Goal: Check status: Check status

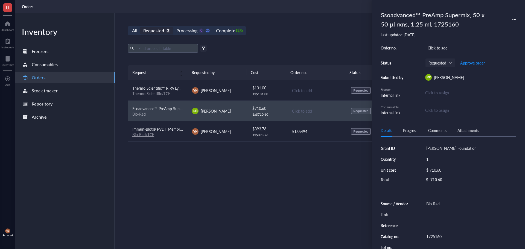
drag, startPoint x: 259, startPoint y: 57, endPoint x: 233, endPoint y: 47, distance: 27.4
click at [259, 56] on div "Export Open archive Filter by: Requester Requested on Source / Vendor Last upda…" at bounding box center [317, 54] width 378 height 21
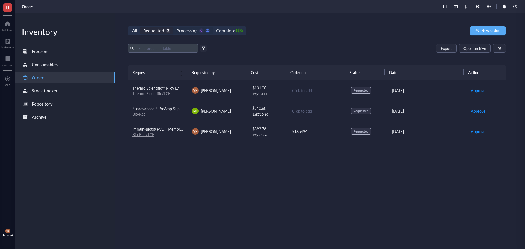
click at [185, 30] on div "Processing" at bounding box center [187, 31] width 21 height 8
click at [174, 27] on input "Processing 0 25" at bounding box center [174, 27] width 0 height 0
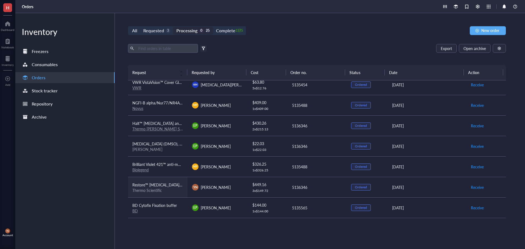
scroll to position [109, 0]
click at [177, 169] on div "Biolegend" at bounding box center [157, 168] width 51 height 5
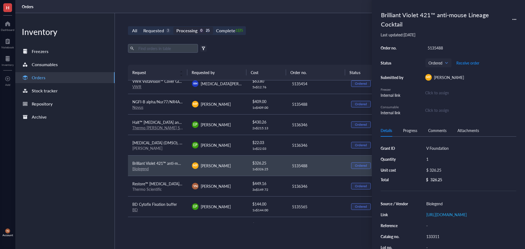
click at [447, 172] on div "$ 326.25" at bounding box center [469, 170] width 90 height 8
click at [446, 171] on input "326.25" at bounding box center [475, 171] width 77 height 9
type input "361.25"
click at [313, 30] on div "All Requested 3 Processing 0 25 Complete 1375 New order" at bounding box center [317, 30] width 378 height 9
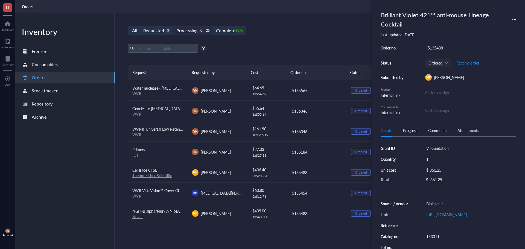
scroll to position [27, 0]
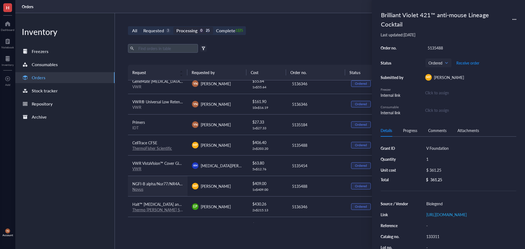
click at [166, 186] on span "NGFI-B alpha/Nur77/NR4A1 Antibody - BSA Free" at bounding box center [174, 183] width 85 height 5
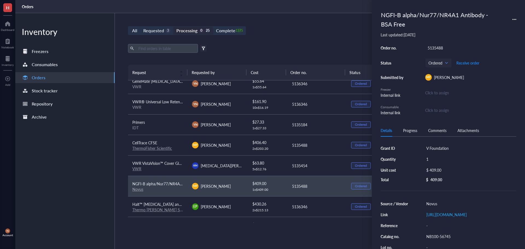
click at [450, 168] on div "$ 409.00" at bounding box center [469, 170] width 90 height 8
click at [449, 168] on input "409.00" at bounding box center [475, 171] width 77 height 9
type input "454"
click at [306, 41] on div "All Requested 3 Processing 0 25 Complete 1375 New order Export Open archive Fil…" at bounding box center [317, 131] width 404 height 236
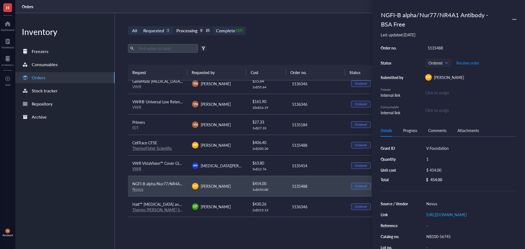
click at [162, 26] on div "All Requested 3 Processing 0 25 Complete 1375" at bounding box center [187, 30] width 118 height 9
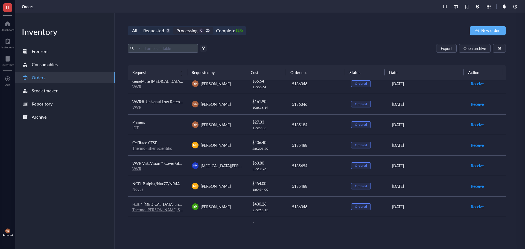
click at [160, 30] on div "Requested" at bounding box center [153, 31] width 21 height 8
click at [140, 27] on input "Requested 3" at bounding box center [140, 27] width 0 height 0
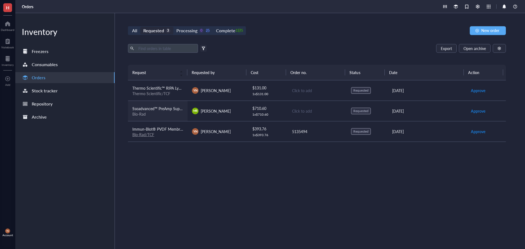
click at [160, 114] on div "Bio-Rad" at bounding box center [157, 114] width 51 height 5
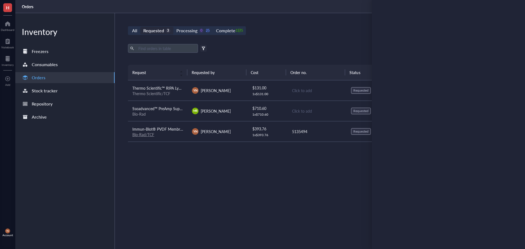
click at [249, 43] on div "All Requested 3 Processing 0 25 Complete 1375 New order Export Open archive Fil…" at bounding box center [317, 131] width 404 height 236
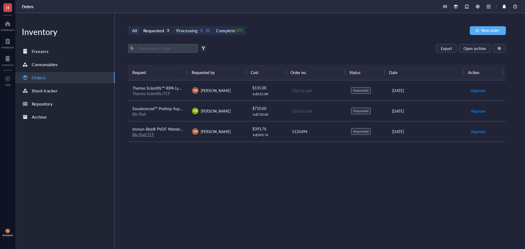
click at [260, 34] on div "All Requested 3 Processing 0 25 Complete 1375 New order" at bounding box center [317, 30] width 378 height 9
click at [237, 27] on div "Complete 1375" at bounding box center [228, 31] width 25 height 8
click at [213, 27] on input "Complete 1375" at bounding box center [213, 27] width 0 height 0
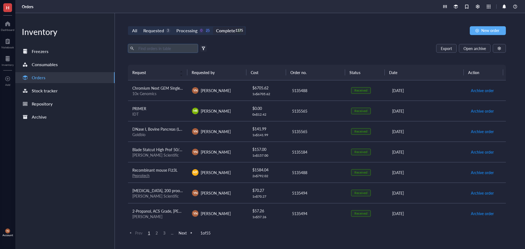
click at [179, 48] on input "text" at bounding box center [166, 48] width 60 height 8
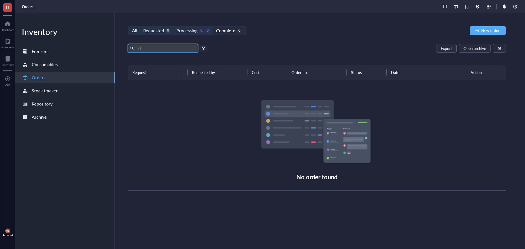
type input "c"
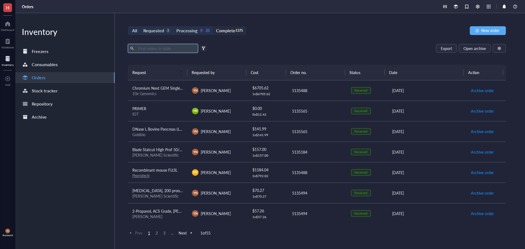
click at [5, 56] on div at bounding box center [8, 58] width 12 height 9
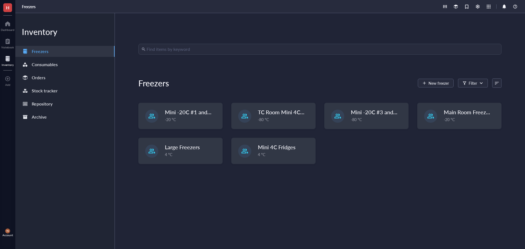
click at [170, 50] on input "search" at bounding box center [323, 49] width 352 height 10
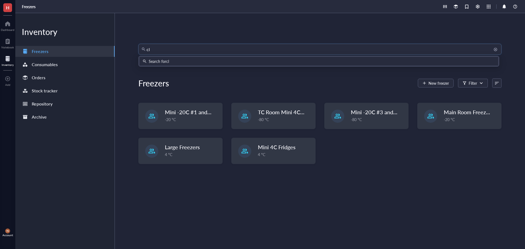
type input "cli"
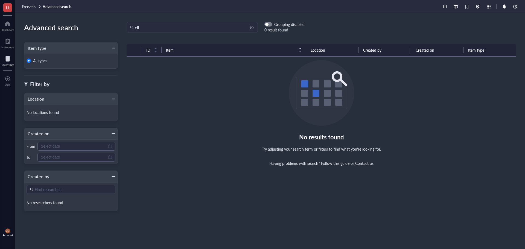
click at [153, 28] on input "cli" at bounding box center [195, 27] width 120 height 10
type input "c"
type input "0"
type input "[PERSON_NAME]"
click at [339, 29] on div "[PERSON_NAME] Grouping disabled 0 result found" at bounding box center [321, 27] width 407 height 11
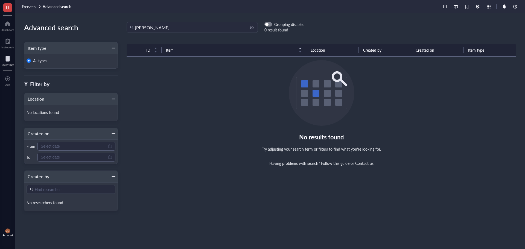
click at [153, 30] on input "[PERSON_NAME]" at bounding box center [195, 27] width 120 height 10
drag, startPoint x: 151, startPoint y: 29, endPoint x: 74, endPoint y: 27, distance: 76.1
click at [74, 27] on div "Advanced search Item type All types Filter by Location No locations found Creat…" at bounding box center [270, 131] width 510 height 236
click at [88, 18] on div "Advanced search Item type All types Filter by Location No locations found Creat…" at bounding box center [270, 131] width 510 height 236
click at [4, 64] on div "Inventory" at bounding box center [8, 64] width 12 height 3
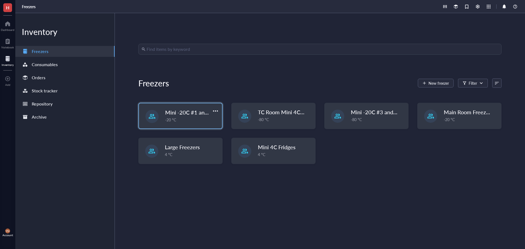
click at [187, 115] on span "Mini -20C #1 and #2" at bounding box center [190, 113] width 50 height 8
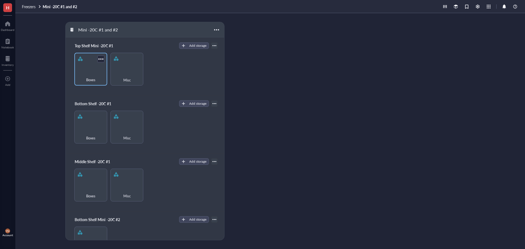
click at [90, 81] on span "Boxes" at bounding box center [90, 80] width 9 height 6
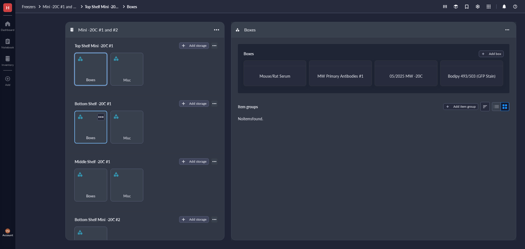
click at [90, 128] on div "Boxes" at bounding box center [90, 127] width 33 height 33
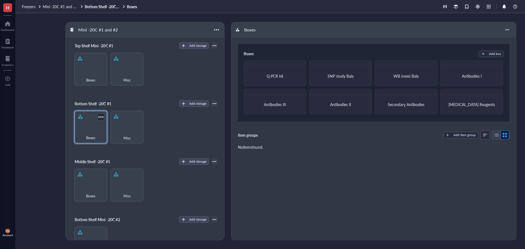
scroll to position [27, 0]
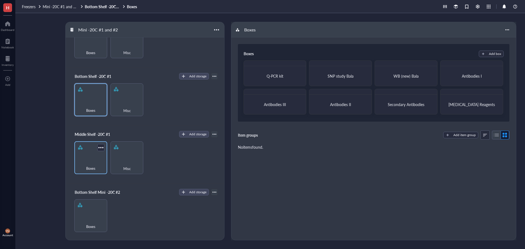
click at [90, 149] on div "Boxes" at bounding box center [90, 157] width 33 height 33
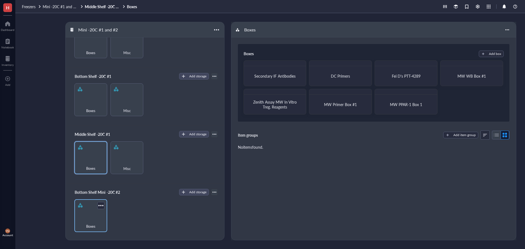
click at [85, 219] on div "Boxes" at bounding box center [90, 224] width 27 height 12
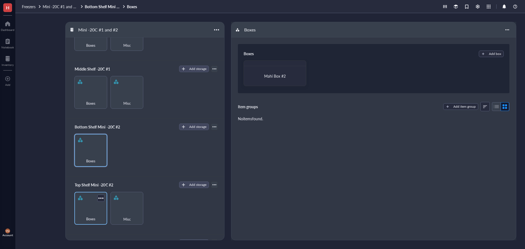
scroll to position [109, 0]
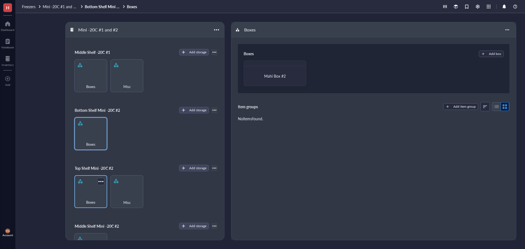
click at [92, 197] on div "Boxes" at bounding box center [90, 199] width 27 height 12
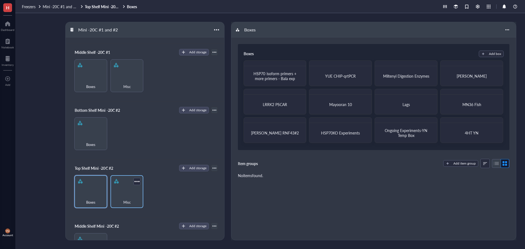
click at [125, 193] on div "Misc" at bounding box center [126, 199] width 27 height 12
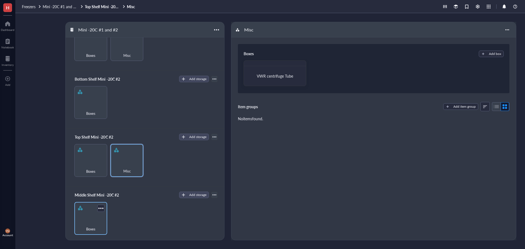
scroll to position [141, 0]
click at [91, 215] on div "Boxes" at bounding box center [90, 218] width 33 height 33
drag, startPoint x: 57, startPoint y: 6, endPoint x: 47, endPoint y: 6, distance: 10.1
click at [57, 6] on span "Mini -20C #1 and #2" at bounding box center [60, 6] width 35 height 5
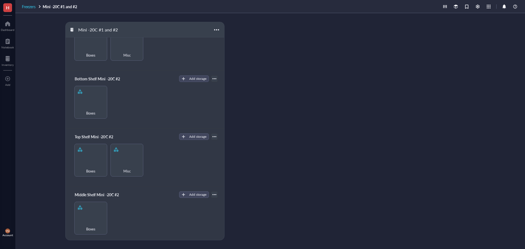
click at [31, 6] on span "Freezers" at bounding box center [29, 6] width 14 height 5
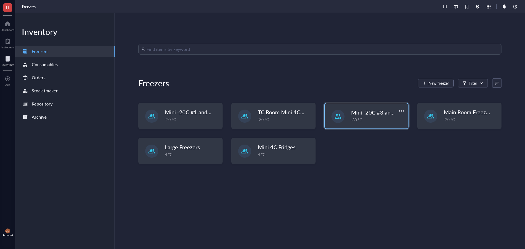
click at [362, 112] on span "Mini -20C #3 and #4" at bounding box center [376, 113] width 50 height 8
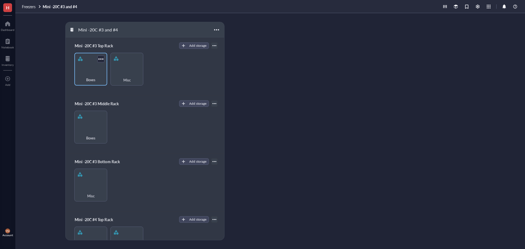
click at [93, 74] on div "Boxes" at bounding box center [90, 77] width 27 height 12
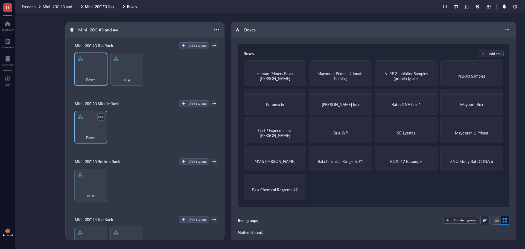
click at [96, 125] on div "Boxes" at bounding box center [90, 127] width 33 height 33
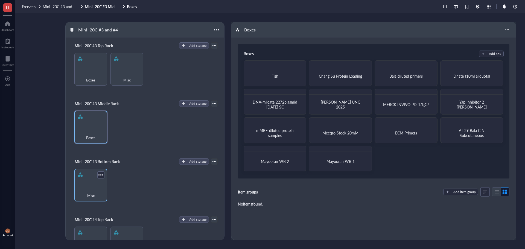
click at [81, 193] on div "Misc" at bounding box center [90, 193] width 27 height 12
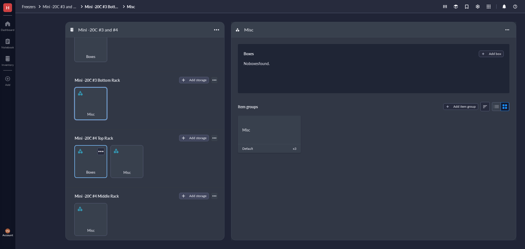
scroll to position [82, 0]
click at [86, 170] on span "Boxes" at bounding box center [90, 172] width 9 height 6
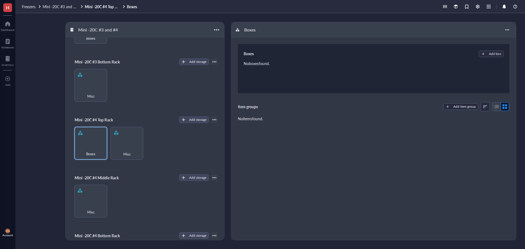
scroll to position [109, 0]
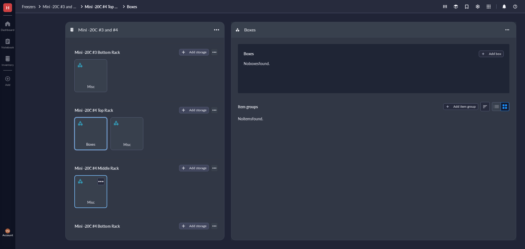
click at [89, 192] on div "Misc" at bounding box center [90, 191] width 33 height 33
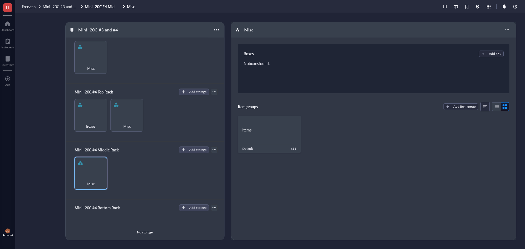
scroll to position [137, 0]
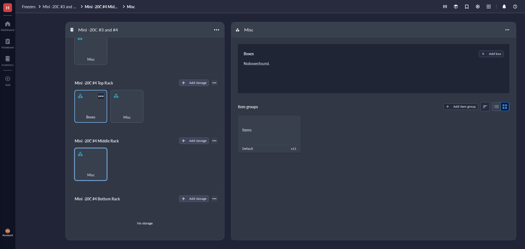
click at [98, 119] on div "Boxes" at bounding box center [90, 114] width 27 height 12
click at [97, 173] on div "Misc" at bounding box center [90, 172] width 27 height 12
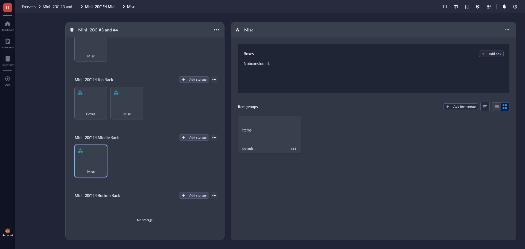
scroll to position [141, 0]
click at [115, 215] on div "No storage" at bounding box center [144, 219] width 145 height 41
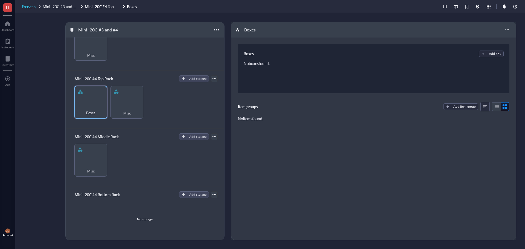
click at [30, 6] on span "Freezers" at bounding box center [29, 6] width 14 height 5
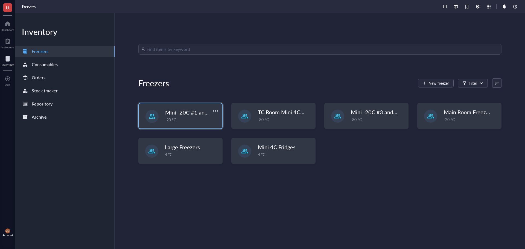
click at [181, 116] on span "Mini -20C #1 and #2" at bounding box center [190, 113] width 50 height 8
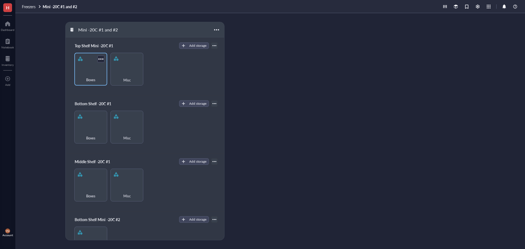
click at [85, 63] on div "Boxes" at bounding box center [90, 69] width 33 height 33
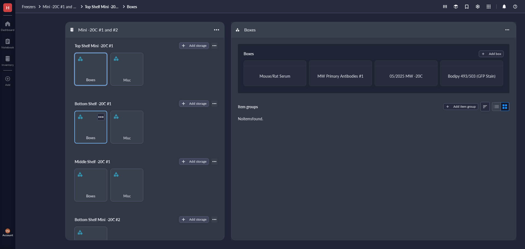
click at [96, 126] on div "Boxes" at bounding box center [90, 127] width 33 height 33
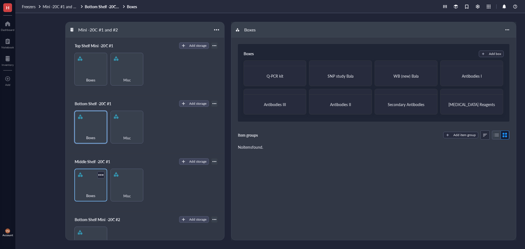
click at [91, 179] on div "Boxes" at bounding box center [90, 185] width 33 height 33
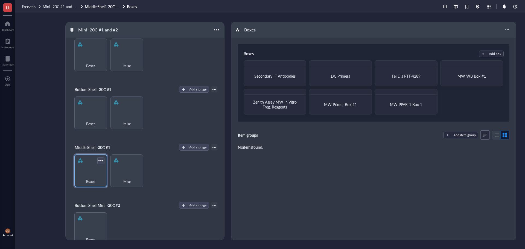
scroll to position [27, 0]
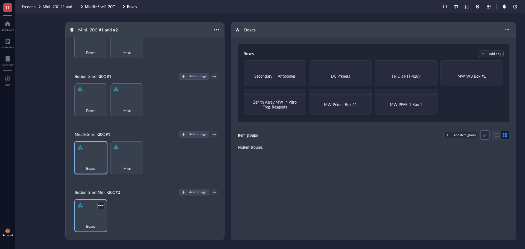
click at [86, 219] on div "Boxes" at bounding box center [90, 224] width 27 height 12
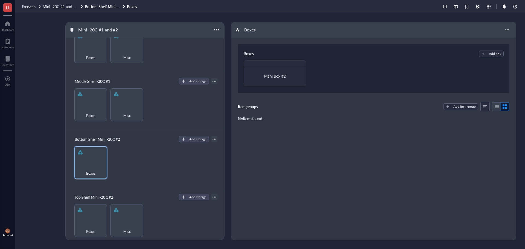
scroll to position [82, 0]
click at [87, 223] on div "Boxes" at bounding box center [90, 227] width 27 height 12
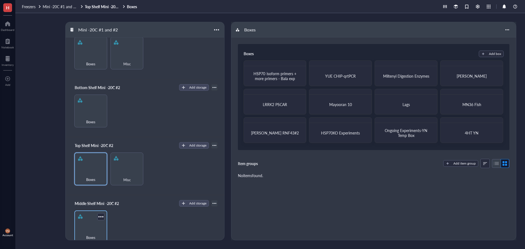
scroll to position [137, 0]
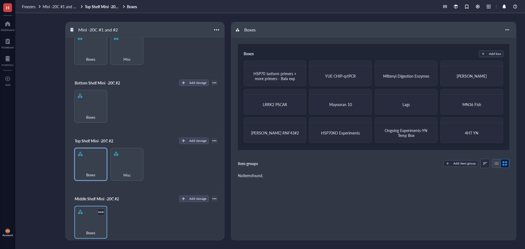
click at [92, 218] on div "Boxes" at bounding box center [90, 222] width 33 height 33
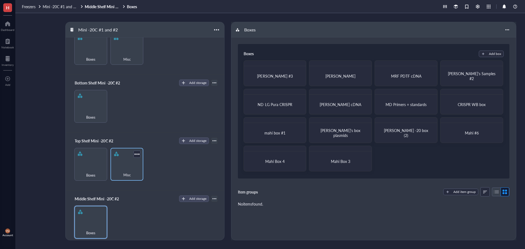
click at [131, 164] on div "Misc" at bounding box center [127, 164] width 33 height 33
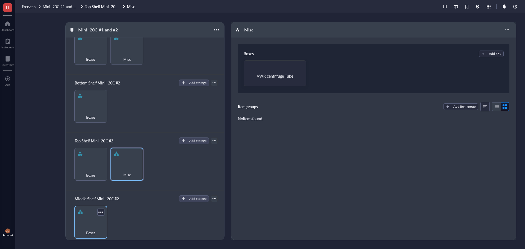
click at [84, 225] on div "Boxes" at bounding box center [90, 230] width 27 height 12
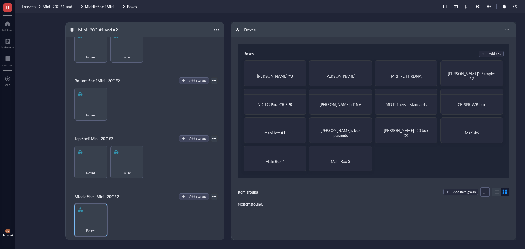
scroll to position [141, 0]
click at [30, 37] on div "Mini -20C #1 and #2 Top Shelf Mini -20C #1 Add storage Boxes Misc Bottom Shelf …" at bounding box center [270, 131] width 510 height 236
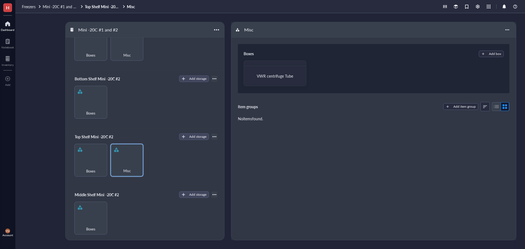
click at [8, 22] on div at bounding box center [8, 23] width 14 height 9
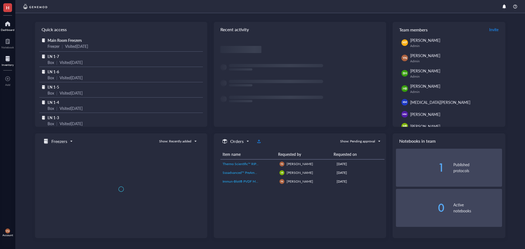
click at [10, 59] on div at bounding box center [8, 58] width 12 height 9
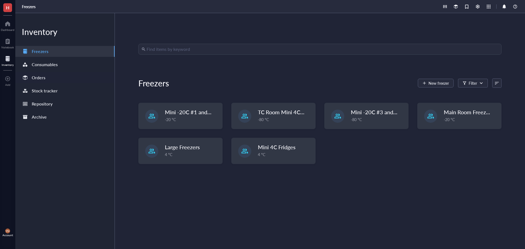
click at [37, 76] on div "Orders" at bounding box center [39, 78] width 14 height 8
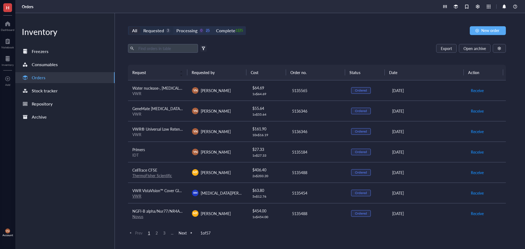
click at [159, 30] on div "Requested" at bounding box center [153, 31] width 21 height 8
click at [140, 27] on input "Requested 3" at bounding box center [140, 27] width 0 height 0
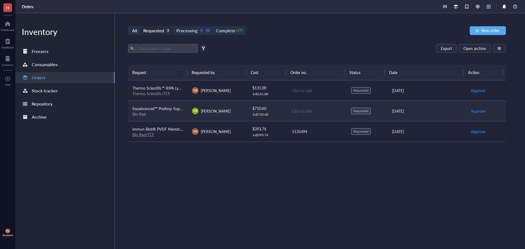
click at [165, 111] on span "Ssoadvanced™ PreAmp Supermix, 50 x 50 µl rxns, 1.25 ml, 1725160" at bounding box center [190, 108] width 116 height 5
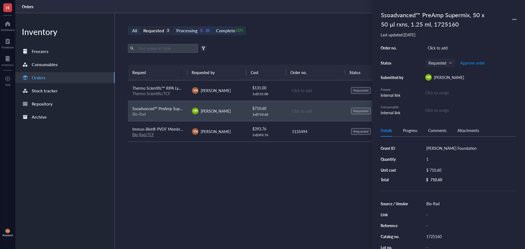
click at [257, 190] on div "Request Requested by Cost Order no. Status Date Action Thermo Scientific™ RIPA …" at bounding box center [317, 144] width 378 height 158
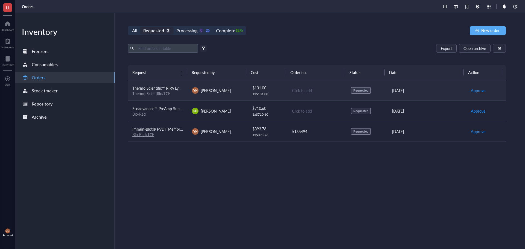
click at [168, 88] on span "Thermo Scientific™ RIPA Lysis and Extraction Buffer" at bounding box center [176, 87] width 88 height 5
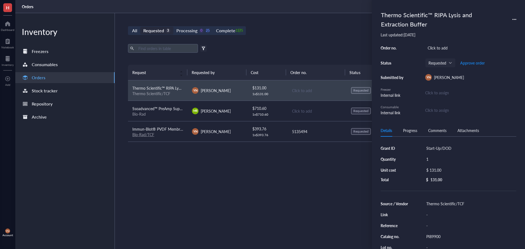
click at [248, 192] on div "Request Requested by Cost Order no. Status Date Action Thermo Scientific™ RIPA …" at bounding box center [317, 144] width 378 height 158
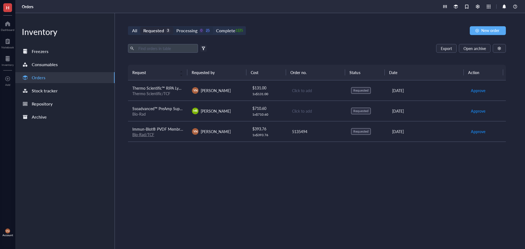
click at [195, 28] on div "Processing" at bounding box center [187, 31] width 21 height 8
click at [174, 27] on input "Processing 0 25" at bounding box center [174, 27] width 0 height 0
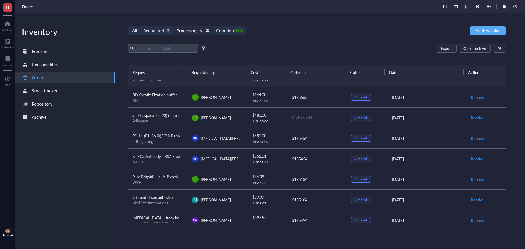
scroll to position [246, 0]
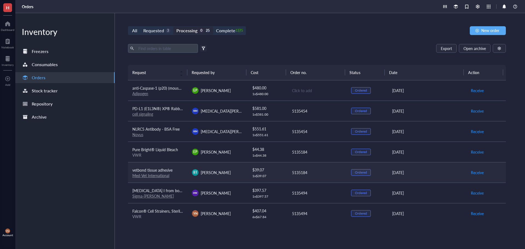
click at [176, 168] on div "vetbond tissue adhesive" at bounding box center [157, 170] width 51 height 6
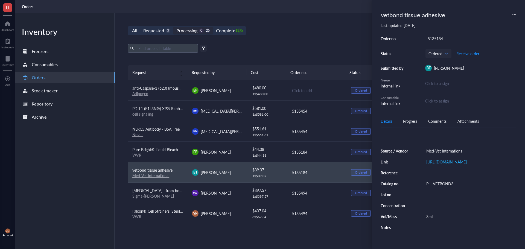
scroll to position [0, 0]
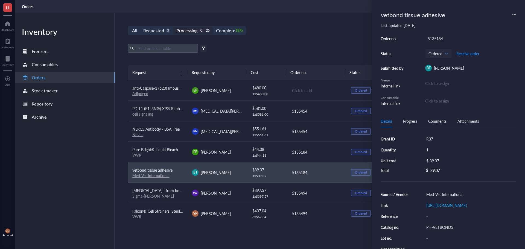
click at [326, 29] on div "All Requested 3 Processing 0 25 Complete 1375 New order" at bounding box center [317, 30] width 378 height 9
